Goal: Information Seeking & Learning: Learn about a topic

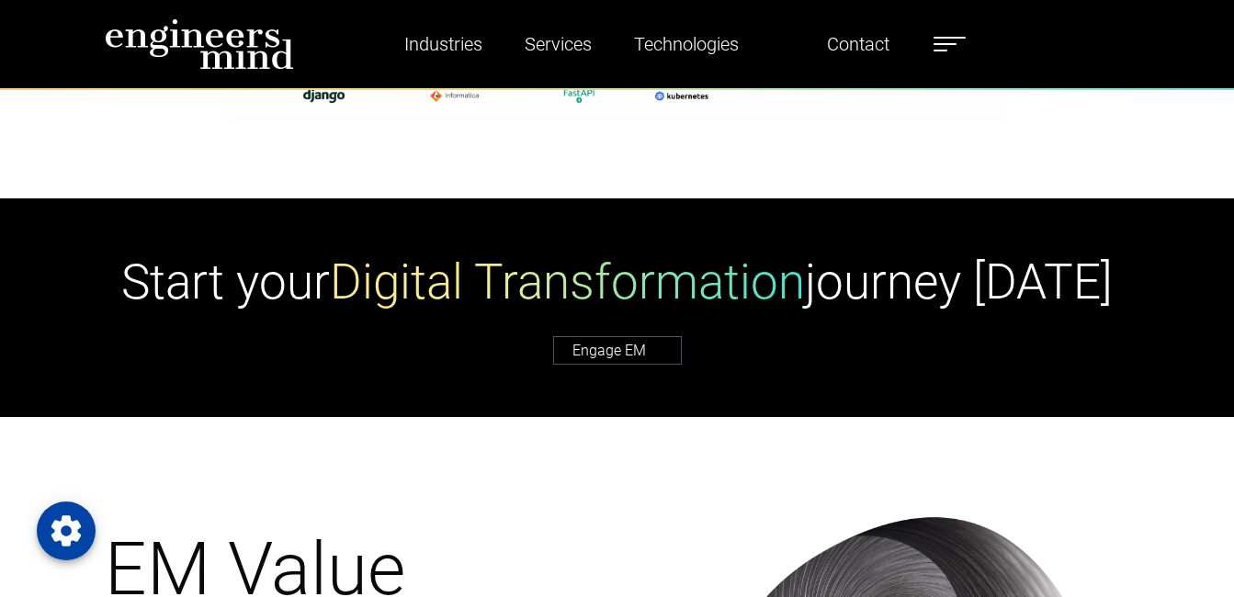
scroll to position [3921, 0]
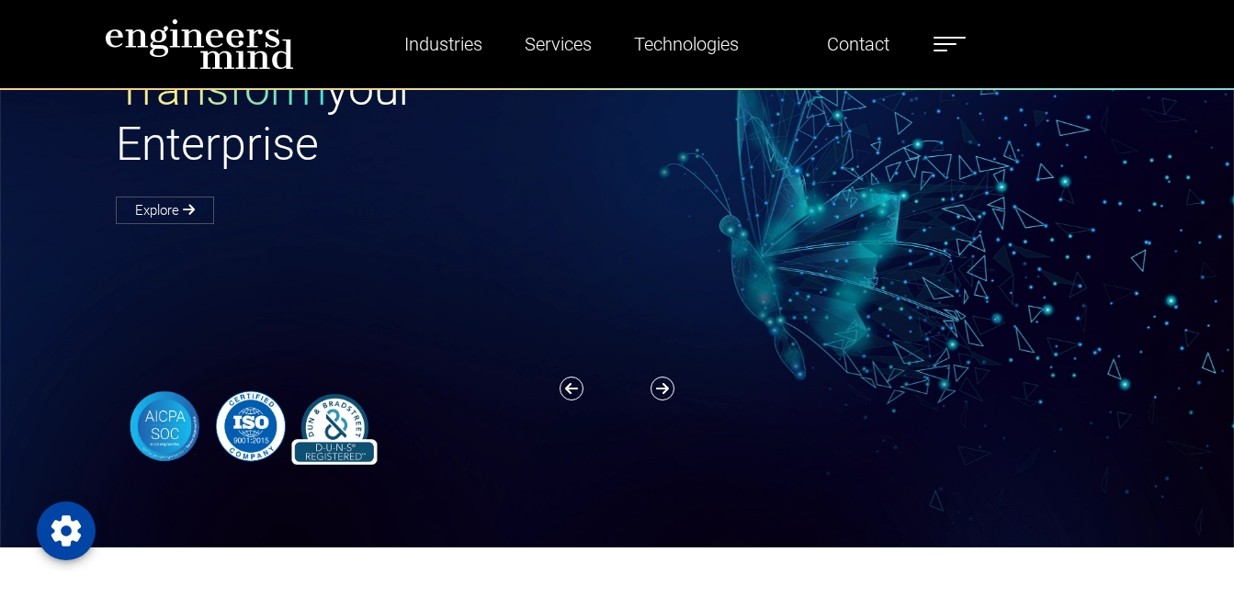
scroll to position [51, 0]
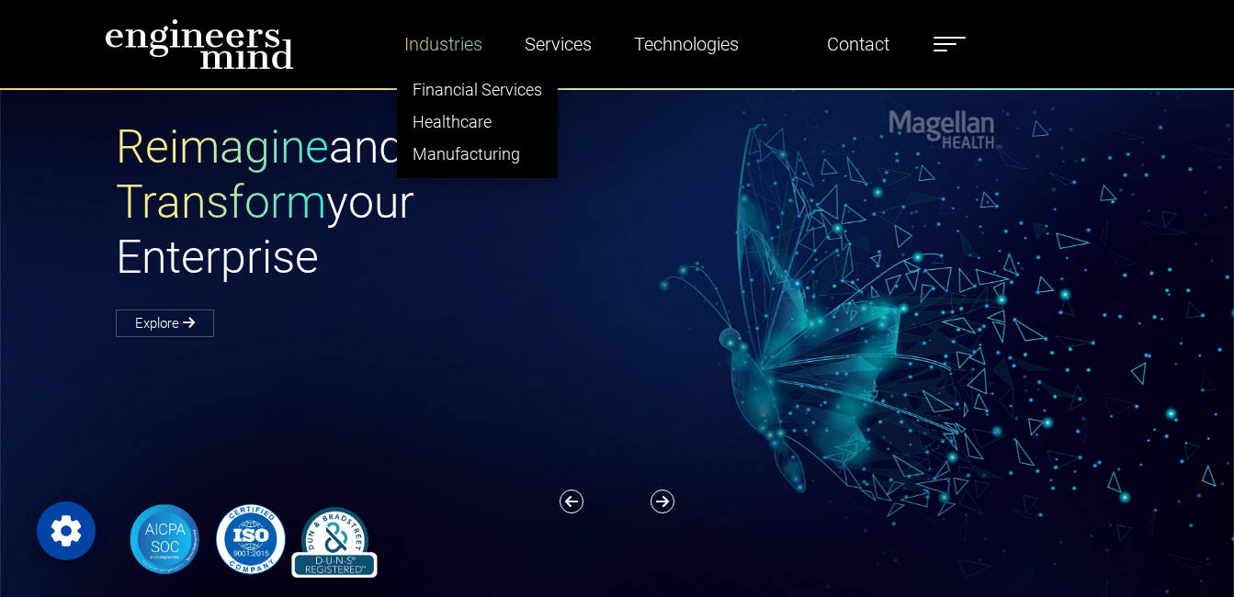
click at [421, 39] on link "Industries" at bounding box center [443, 44] width 93 height 42
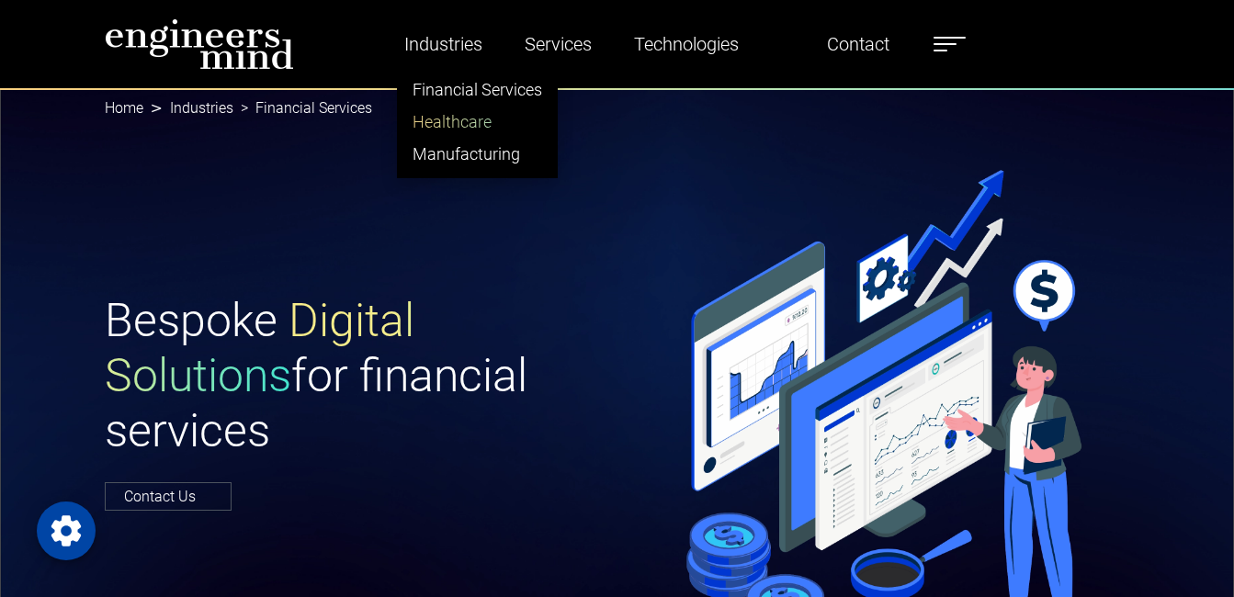
click at [468, 111] on link "Healthcare" at bounding box center [477, 122] width 159 height 32
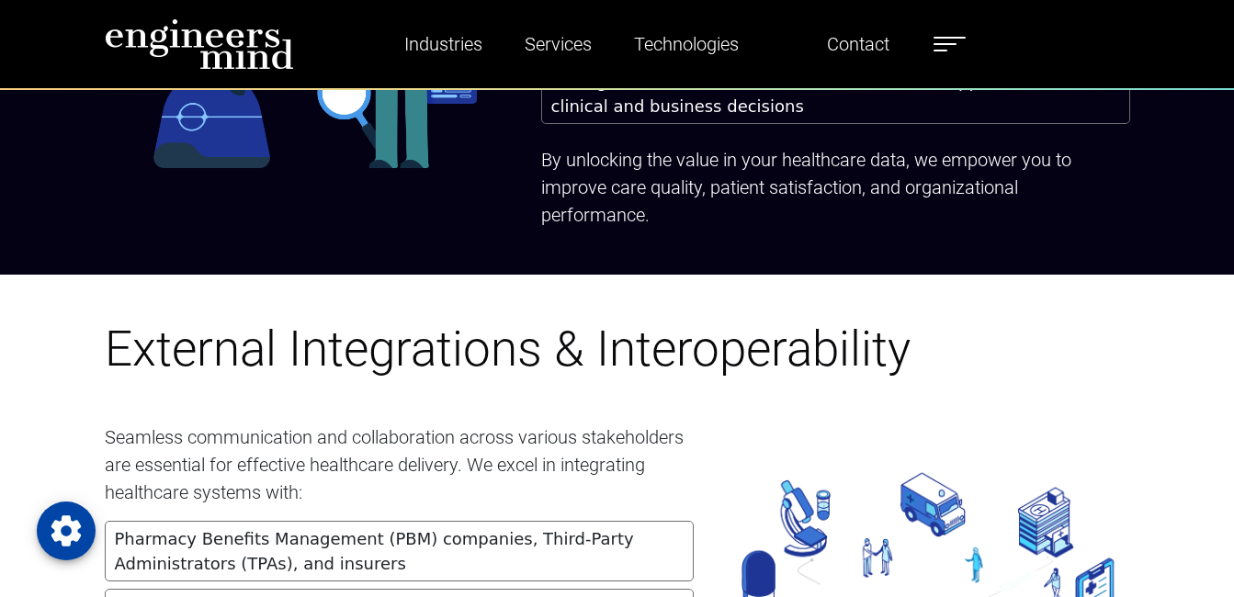
scroll to position [2862, 0]
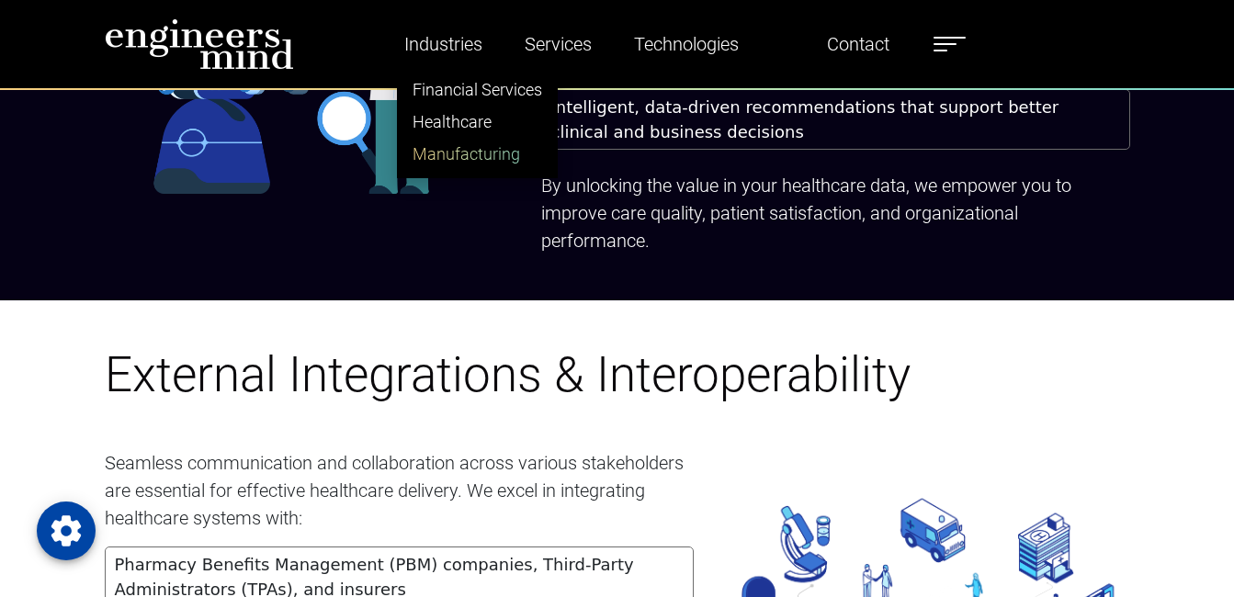
click at [443, 155] on link "Manufacturing" at bounding box center [477, 154] width 159 height 32
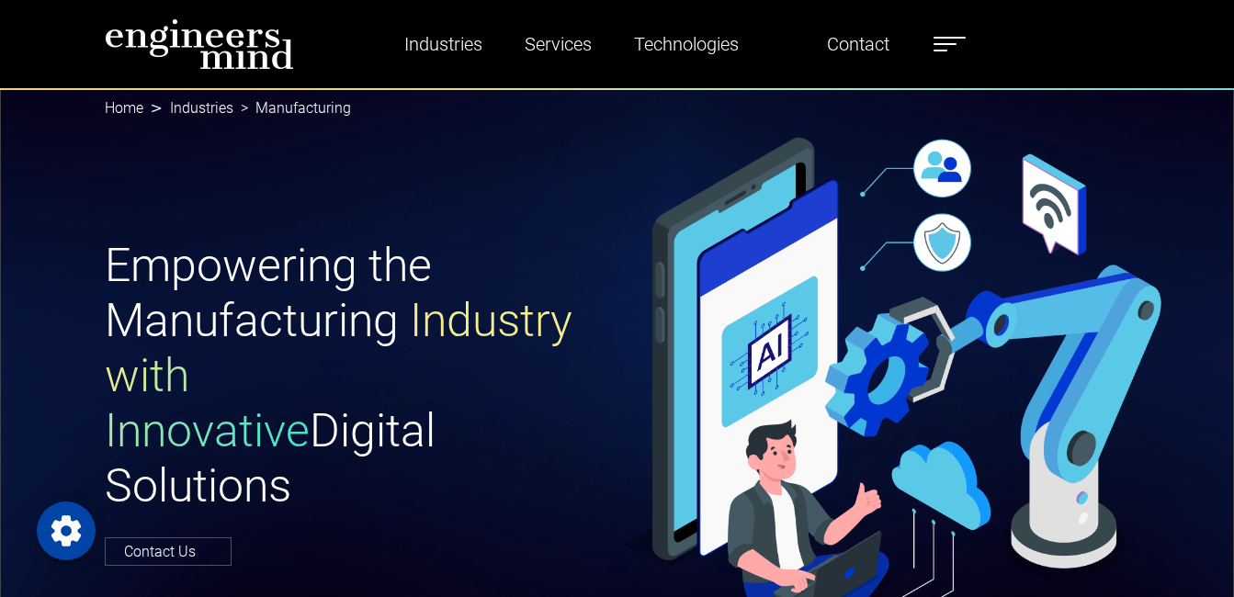
click at [118, 112] on link "Home" at bounding box center [124, 107] width 39 height 17
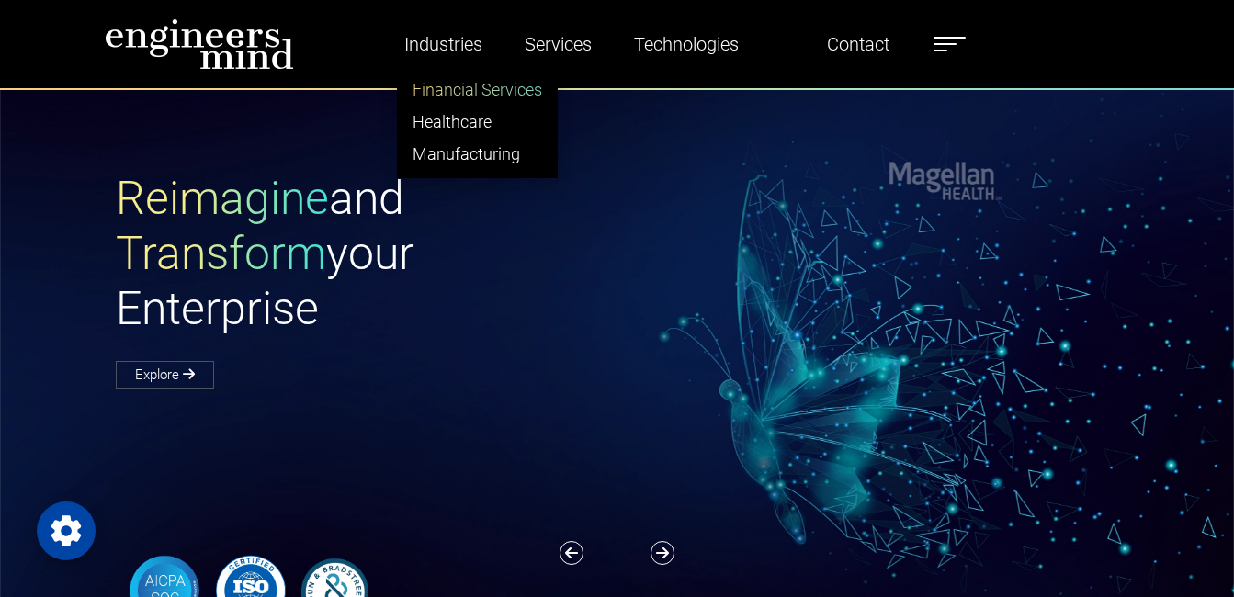
click at [442, 79] on link "Financial Services" at bounding box center [477, 89] width 159 height 32
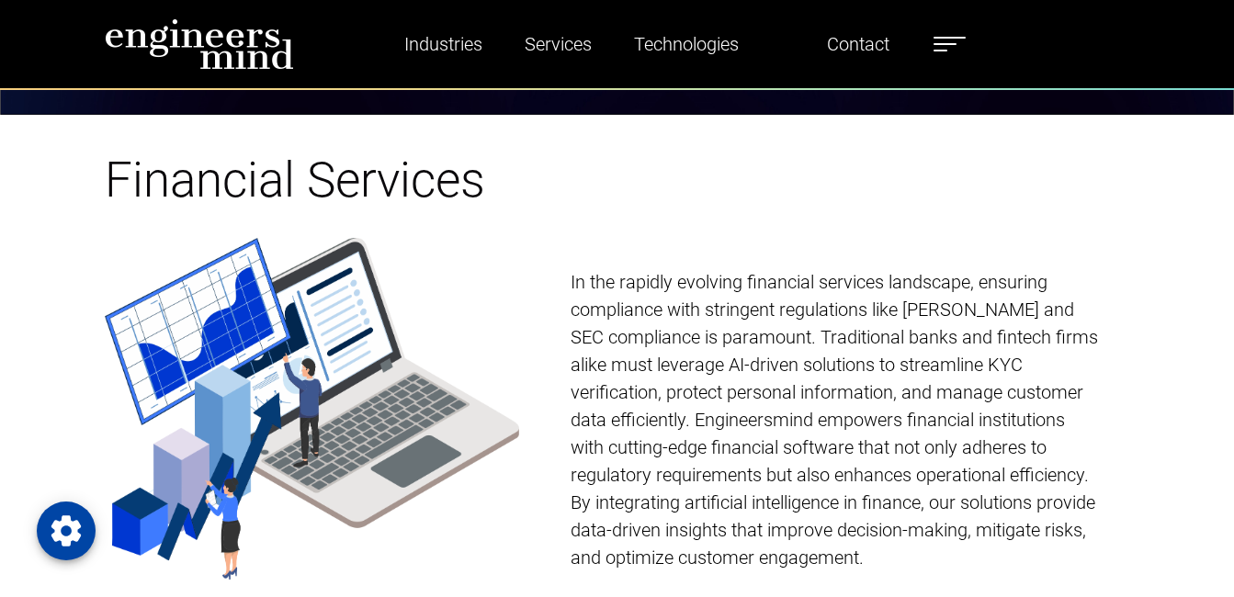
scroll to position [401, 0]
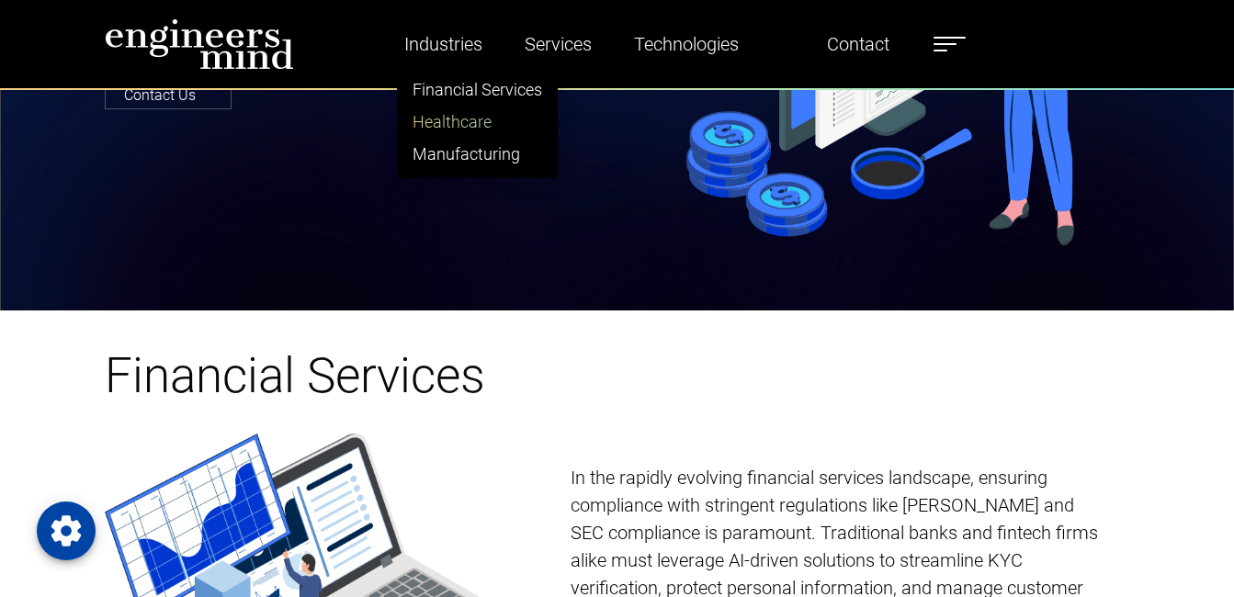
click at [423, 118] on link "Healthcare" at bounding box center [477, 122] width 159 height 32
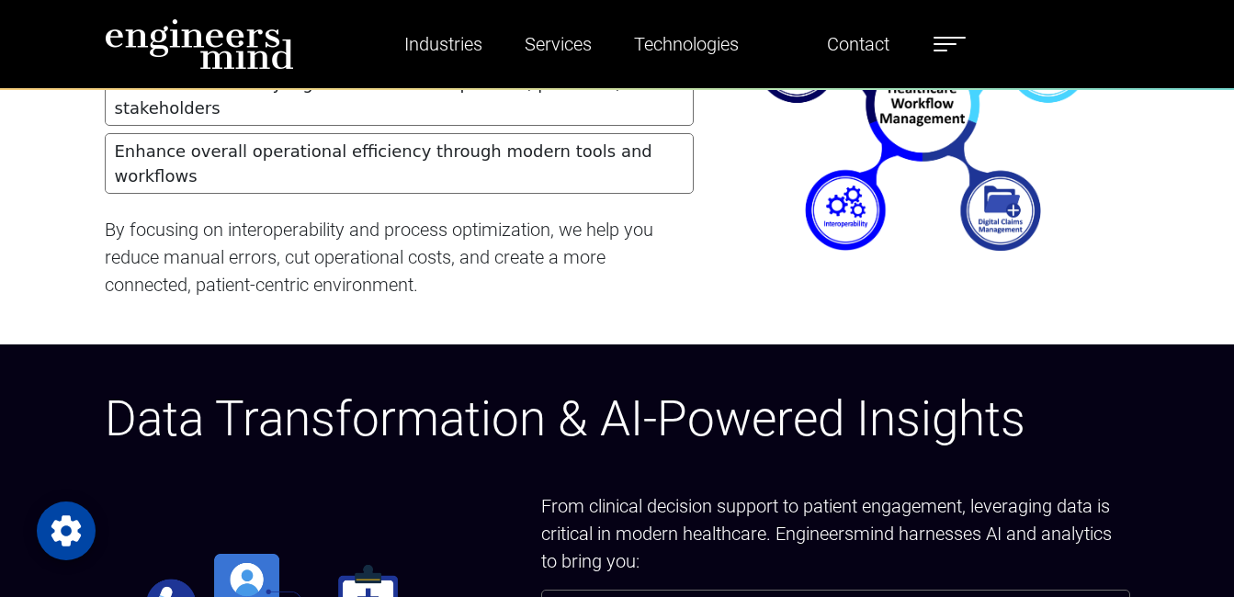
scroll to position [469, 0]
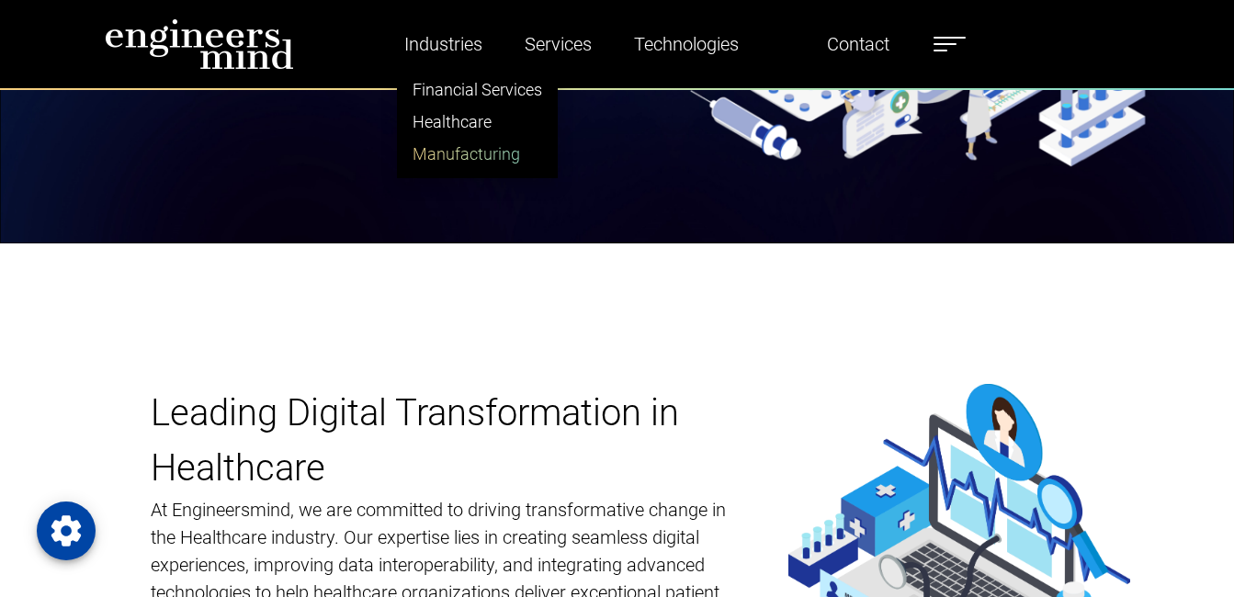
click at [468, 158] on link "Manufacturing" at bounding box center [477, 154] width 159 height 32
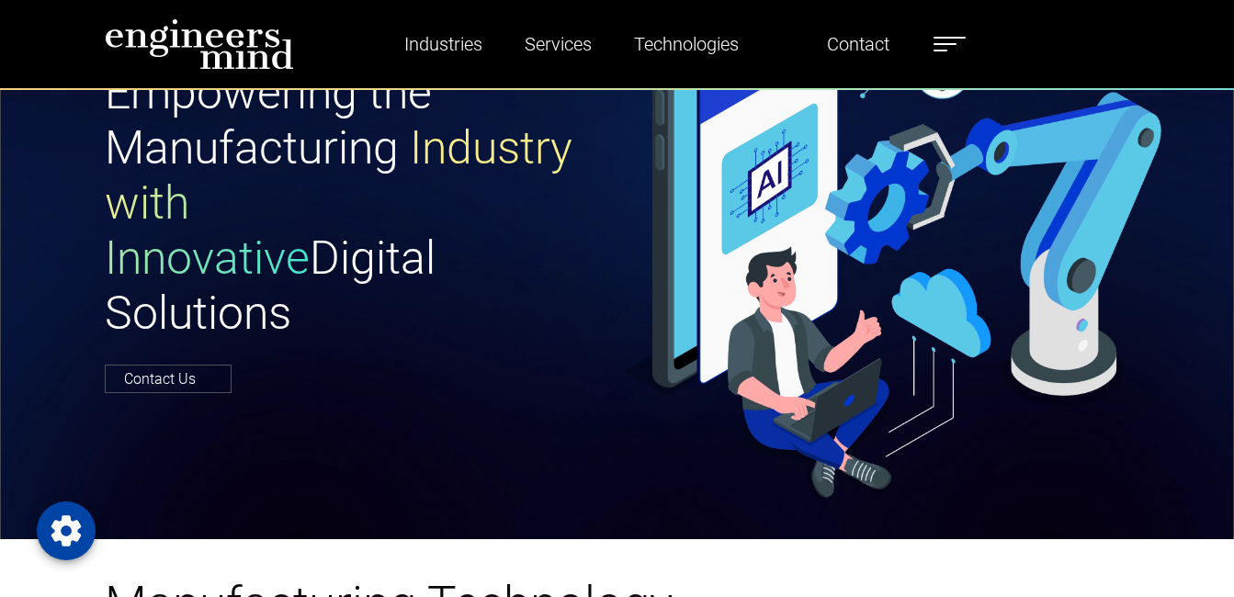
scroll to position [294, 0]
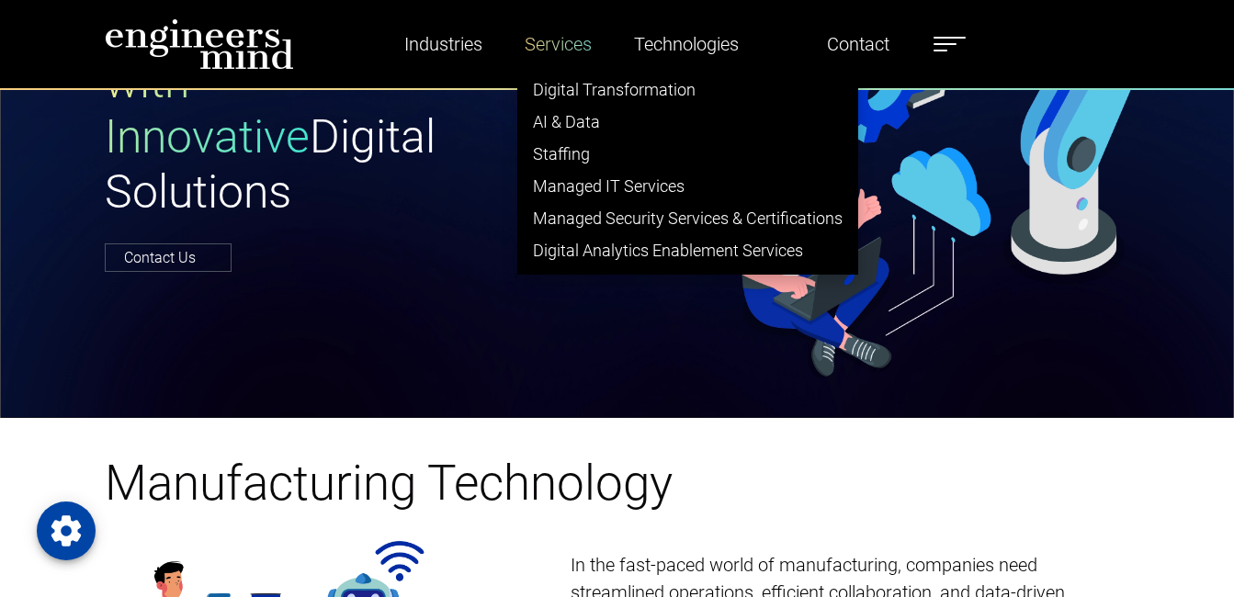
click at [579, 44] on link "Services" at bounding box center [558, 44] width 82 height 42
